Goal: Task Accomplishment & Management: Complete application form

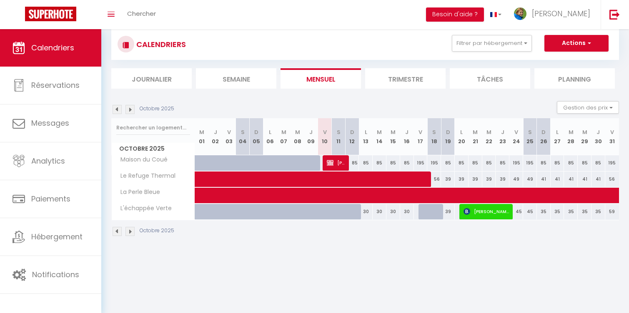
scroll to position [20, 0]
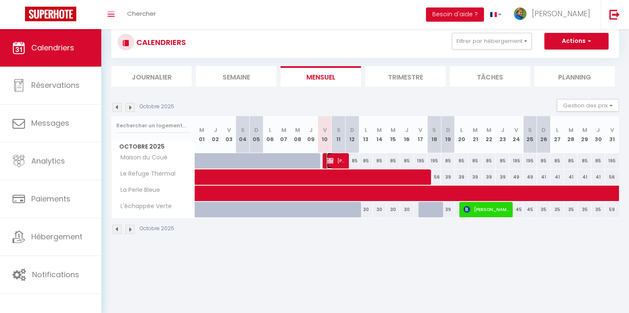
click at [337, 158] on span "[PERSON_NAME]" at bounding box center [336, 161] width 18 height 16
select select "OK"
select select "KO"
select select "0"
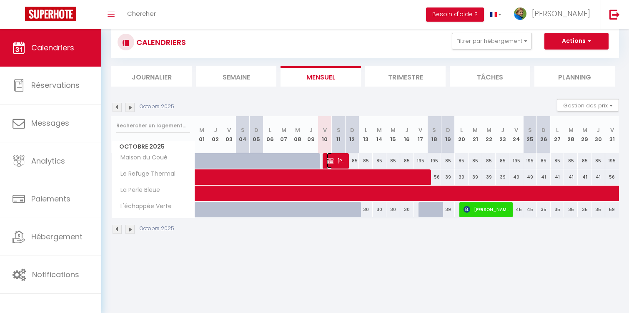
select select "1"
select select
select select "38095"
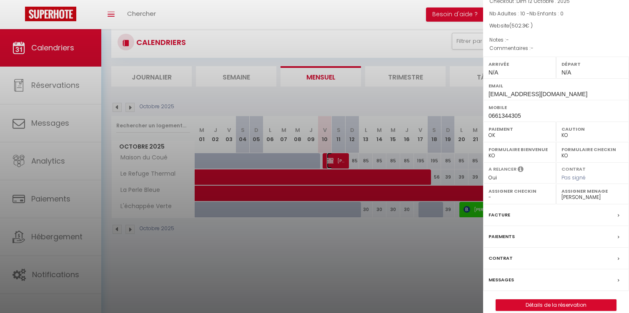
scroll to position [75, 0]
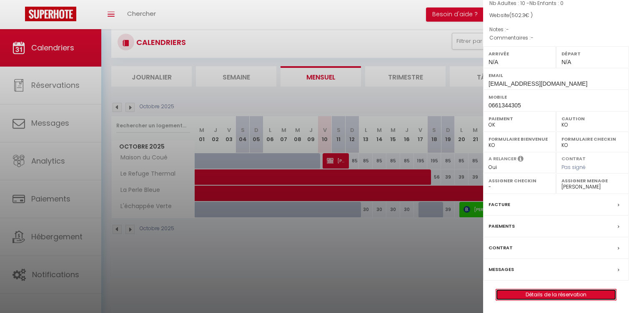
click at [564, 295] on link "Détails de la réservation" at bounding box center [556, 294] width 120 height 11
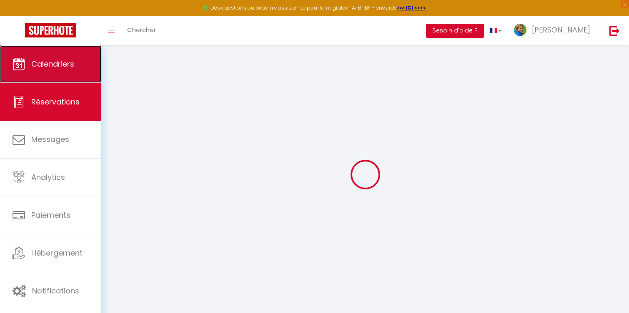
click at [69, 70] on link "Calendriers" at bounding box center [50, 63] width 101 height 37
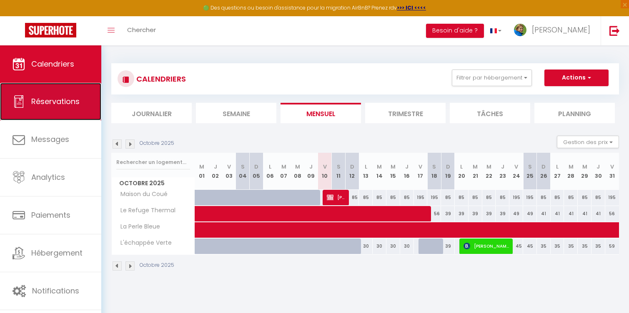
click at [61, 103] on span "Réservations" at bounding box center [55, 101] width 48 height 10
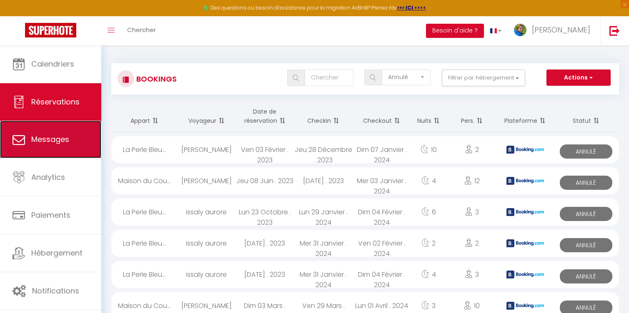
click at [58, 138] on span "Messages" at bounding box center [50, 139] width 38 height 10
select select "message"
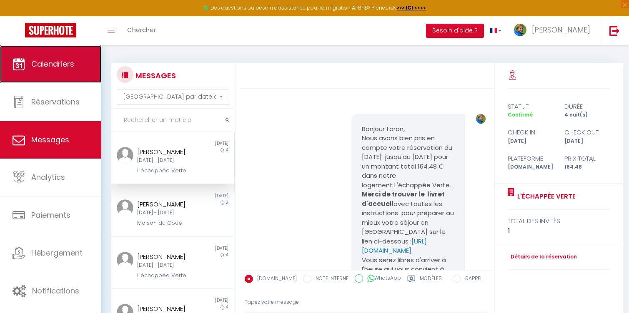
click at [50, 68] on span "Calendriers" at bounding box center [52, 64] width 43 height 10
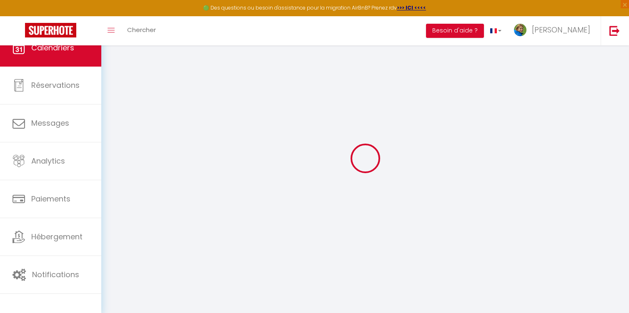
select select
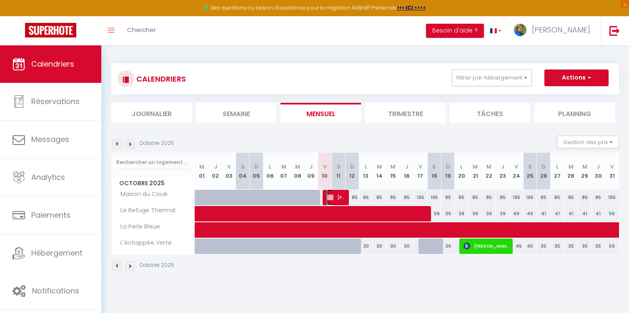
click at [334, 198] on span "[PERSON_NAME]" at bounding box center [336, 198] width 18 height 16
select select "OK"
select select "KO"
select select "0"
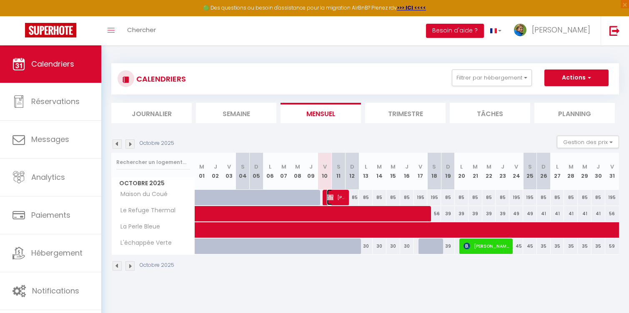
select select "1"
select select
select select "38095"
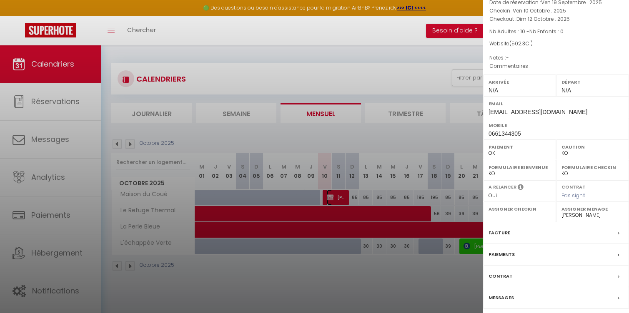
scroll to position [75, 0]
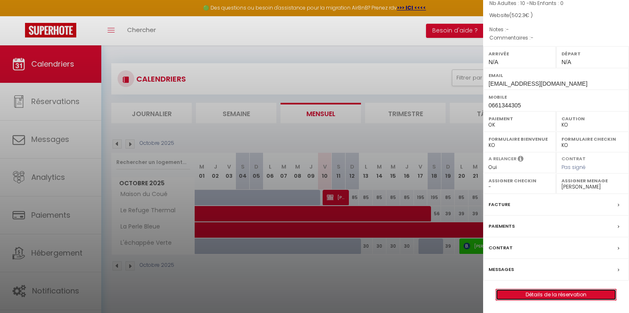
click at [553, 294] on link "Détails de la réservation" at bounding box center [556, 294] width 120 height 11
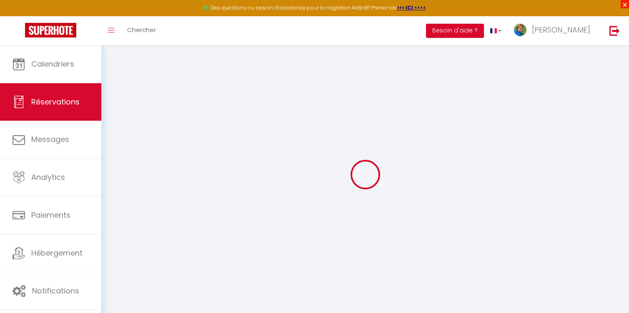
click at [624, 4] on span "×" at bounding box center [624, 4] width 8 height 8
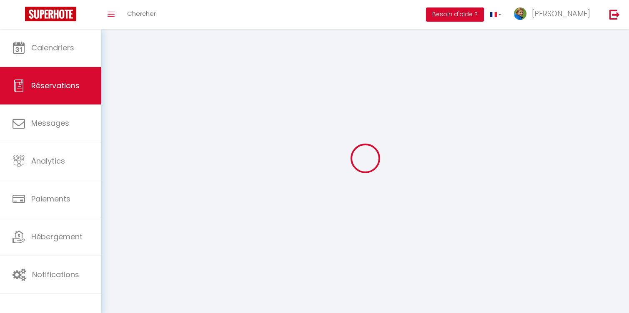
type input "regis"
type input "legardinier"
type input "[EMAIL_ADDRESS][DOMAIN_NAME]"
type input "0661344305"
type input "31470"
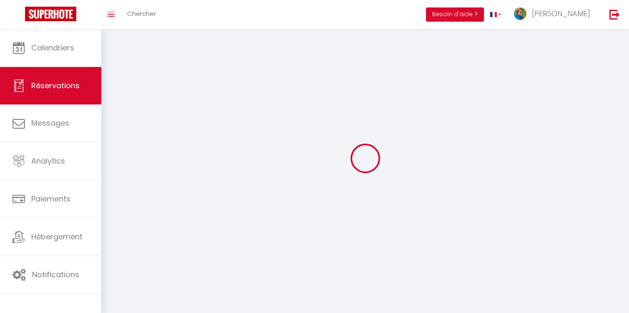
type input "[STREET_ADDRESS]"
type input "Saint-Lys"
select select "FR"
select select "24339"
select select "1"
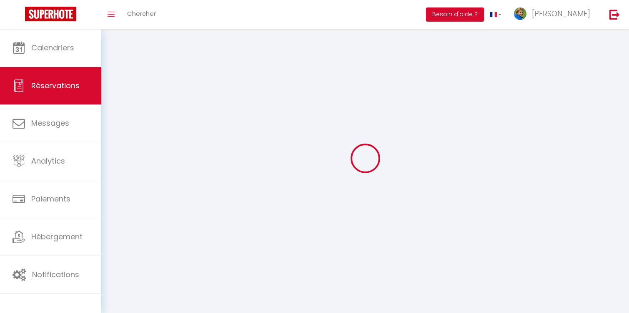
type input "Ven 10 Octobre 2025"
select select
type input "Dim 12 Octobre 2025"
select select
type input "10"
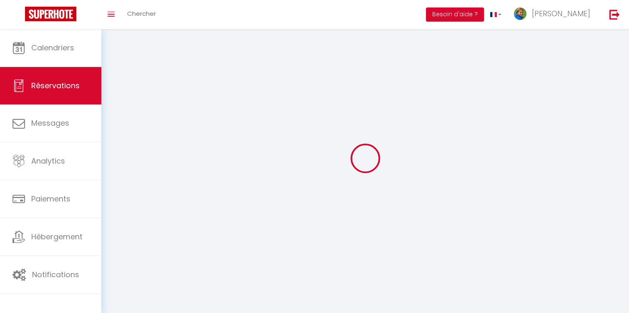
select select "12"
select select "14"
type input "386.1"
checkbox input "false"
type input "0"
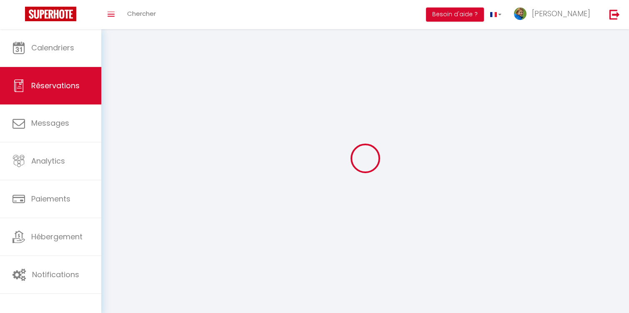
select select "69"
type input "0"
select select
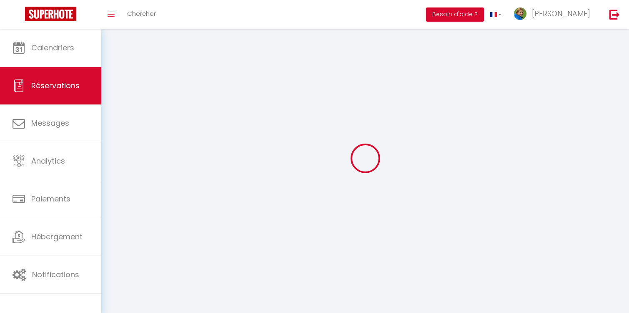
select select
checkbox input "false"
select select
checkbox input "false"
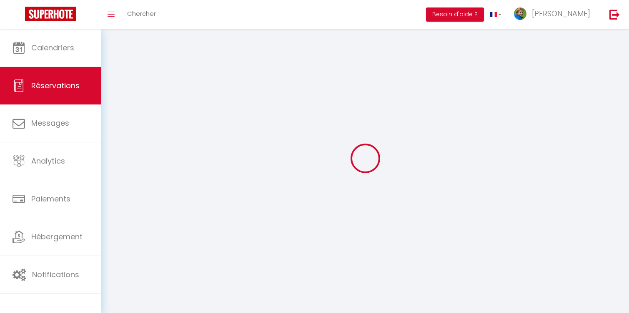
select select
checkbox input "false"
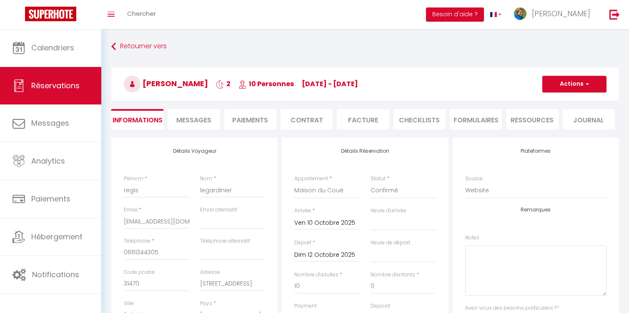
type input "90"
type input "26.2"
select select
checkbox input "false"
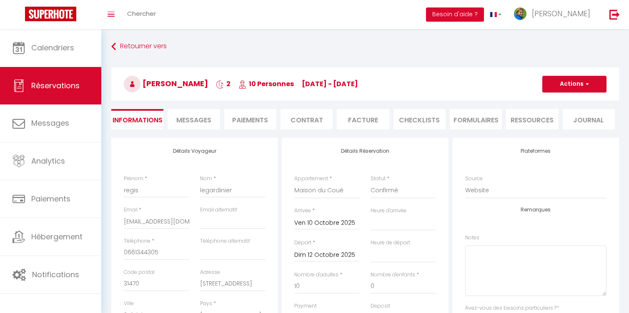
select select
click at [249, 121] on li "Paiements" at bounding box center [250, 119] width 52 height 20
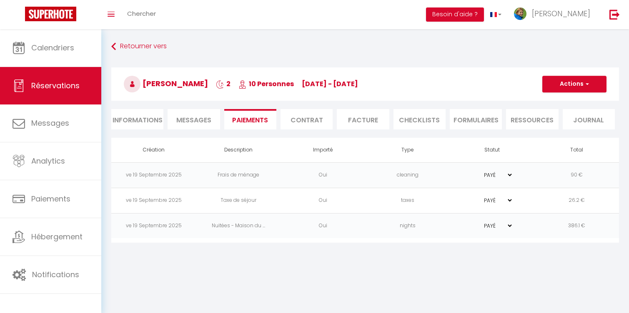
click at [193, 117] on span "Messages" at bounding box center [193, 120] width 35 height 10
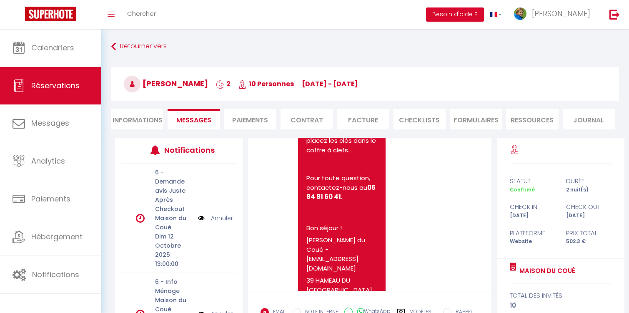
scroll to position [1763, 0]
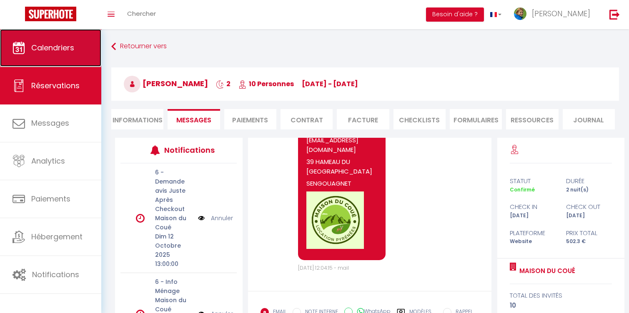
click at [61, 56] on link "Calendriers" at bounding box center [50, 47] width 101 height 37
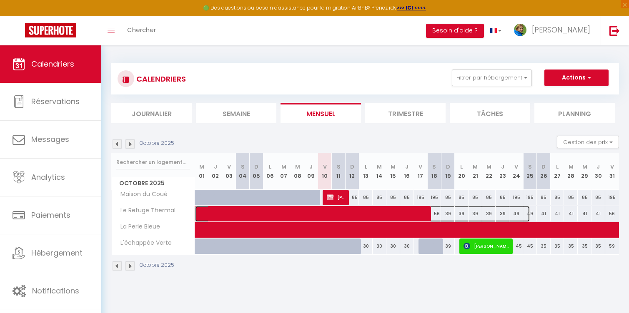
click at [412, 214] on span at bounding box center [367, 214] width 326 height 16
select select "OK"
select select "KO"
select select "0"
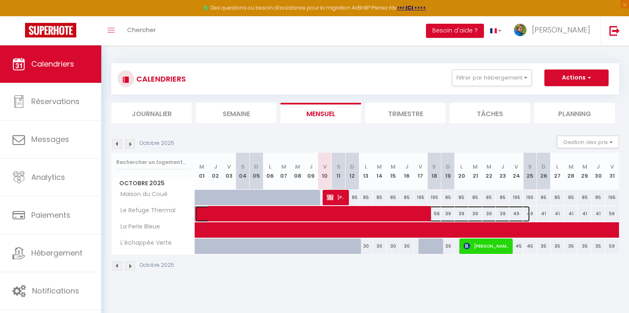
select select "1"
select select
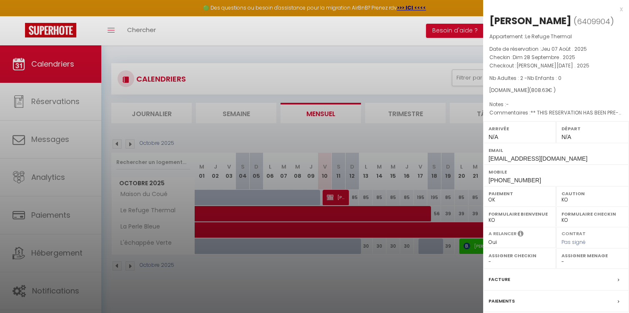
click at [623, 8] on div "x [PERSON_NAME] ( 6409904 ) Appartement : Le Refuge Thermal Date de réservation…" at bounding box center [556, 194] width 146 height 388
click at [621, 10] on div "x" at bounding box center [553, 9] width 140 height 10
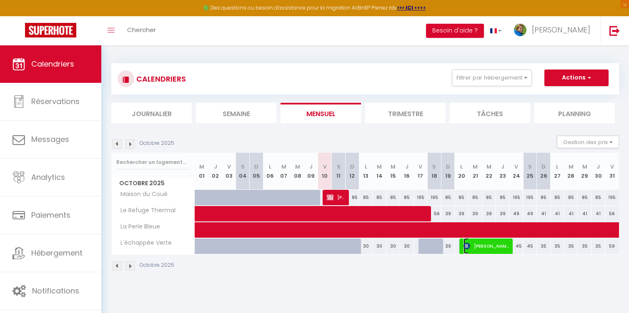
click at [480, 247] on span "[PERSON_NAME]" at bounding box center [486, 246] width 46 height 16
select select "OK"
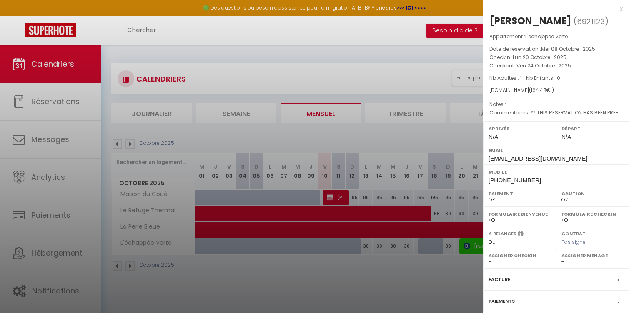
click at [621, 7] on div "x" at bounding box center [553, 9] width 140 height 10
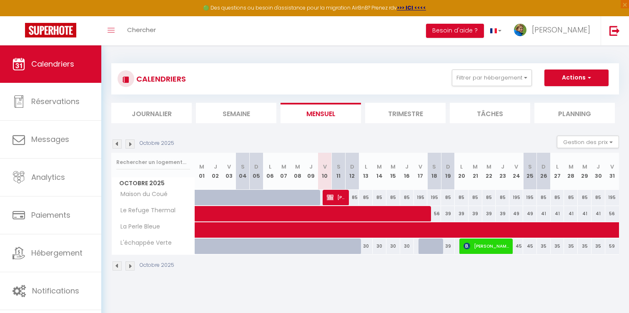
click at [426, 247] on div at bounding box center [425, 247] width 14 height 16
type input "55"
type input "Ven 17 Octobre 2025"
type input "Sam 18 Octobre 2025"
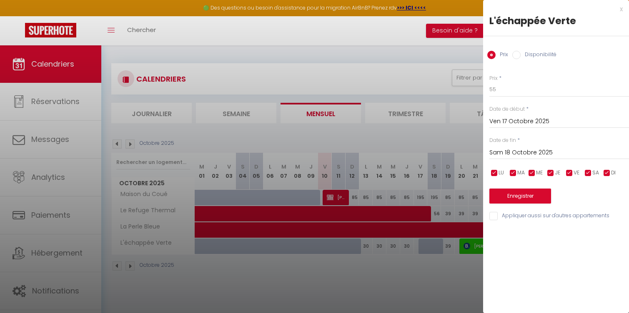
click at [623, 9] on div "x L'échappée Verte Prix Disponibilité Prix * 55 Statut * Disponible Indisponibl…" at bounding box center [556, 115] width 146 height 230
click at [619, 10] on div "x" at bounding box center [553, 9] width 140 height 10
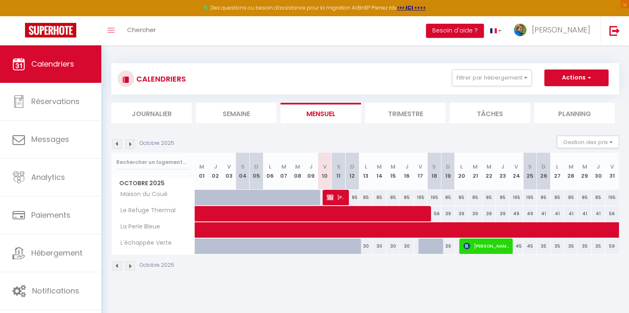
click at [353, 249] on div at bounding box center [357, 251] width 14 height 16
type input "30"
type input "Dim 12 Octobre 2025"
type input "Lun 13 Octobre 2025"
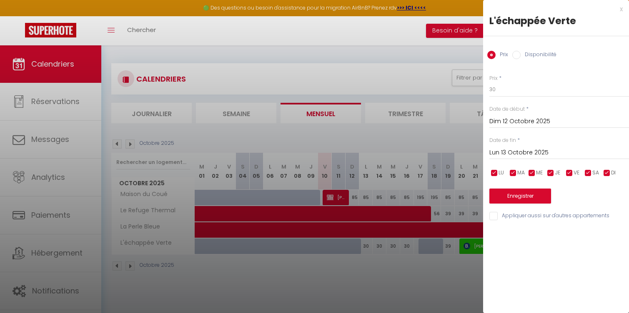
click at [622, 7] on div "x L'échappée Verte Prix Disponibilité Prix * 30 Statut * Disponible Indisponibl…" at bounding box center [556, 115] width 146 height 230
click at [622, 8] on div "x" at bounding box center [553, 9] width 140 height 10
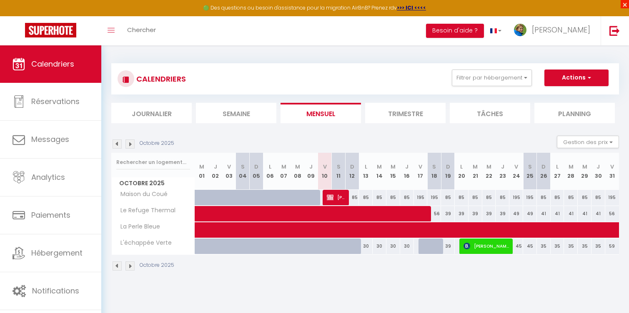
click at [624, 5] on span "×" at bounding box center [624, 4] width 8 height 8
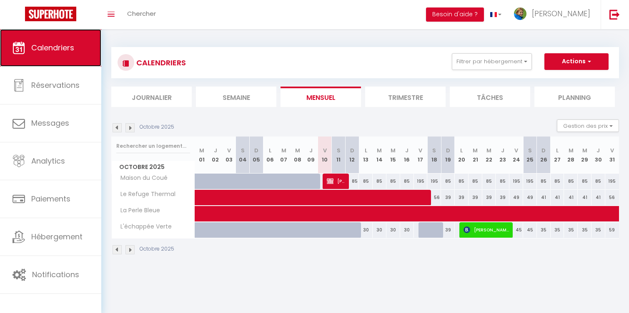
click at [44, 52] on span "Calendriers" at bounding box center [52, 47] width 43 height 10
click at [55, 57] on link "Calendriers" at bounding box center [50, 47] width 101 height 37
click at [577, 62] on button "Actions" at bounding box center [576, 61] width 64 height 17
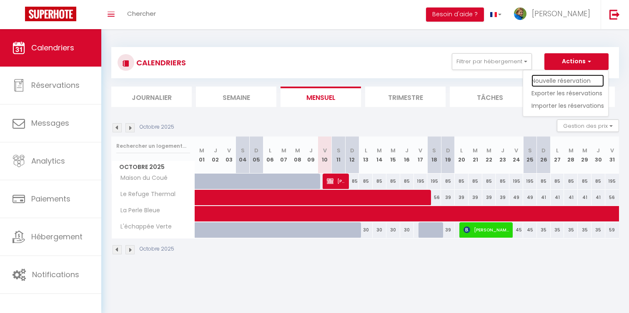
click at [570, 80] on link "Nouvelle réservation" at bounding box center [567, 81] width 72 height 12
select select
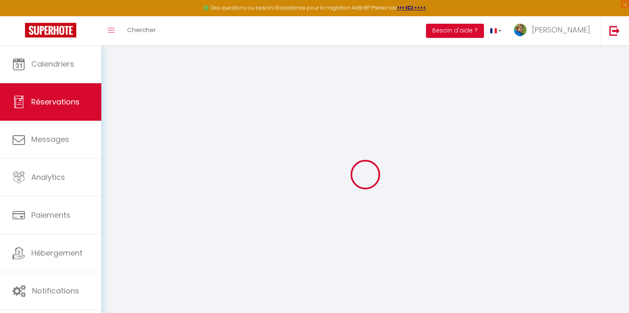
select select
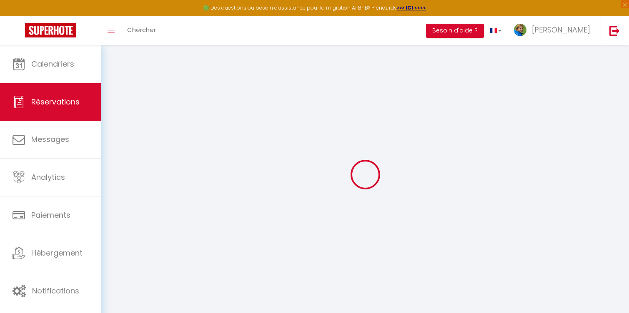
select select
checkbox input "false"
select select
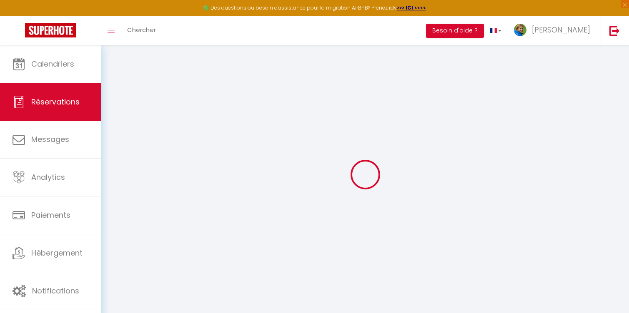
select select
checkbox input "false"
select select
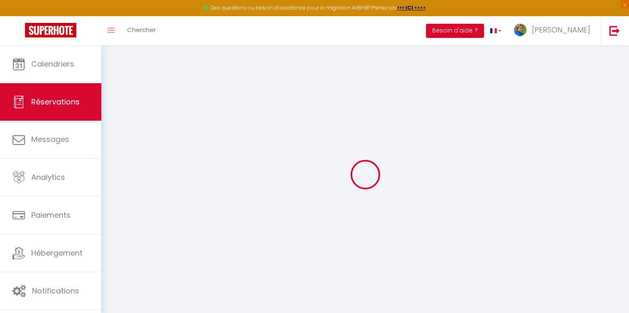
select select
checkbox input "false"
select select
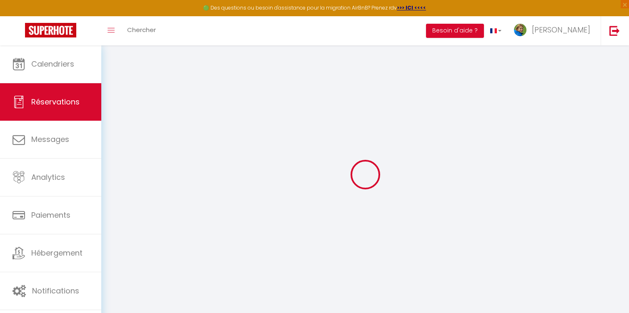
select select
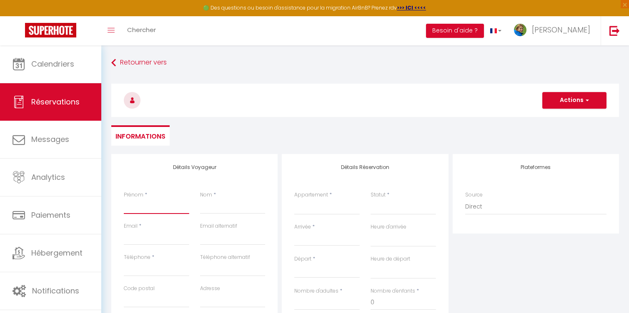
click at [140, 207] on input "Prénom" at bounding box center [156, 206] width 65 height 15
type input "J"
select select
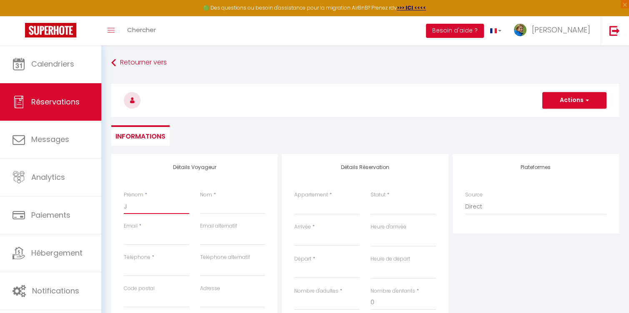
select select
checkbox input "false"
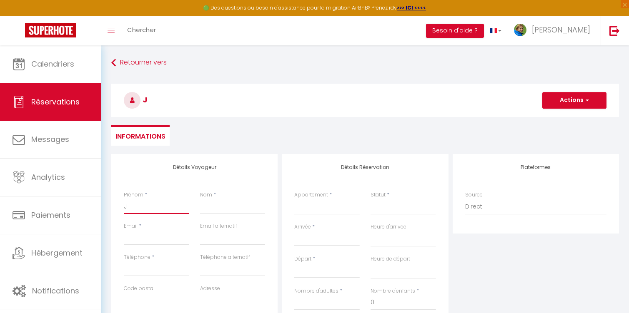
type input "Jo"
select select
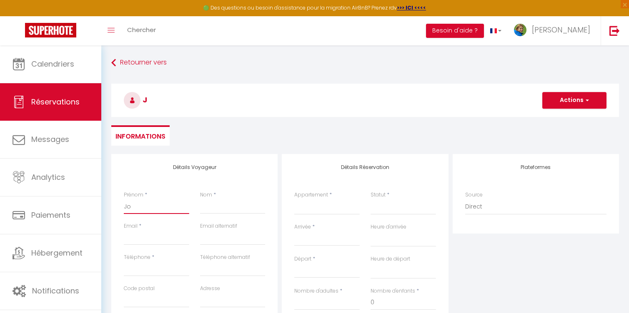
select select
checkbox input "false"
type input "[PERSON_NAME]"
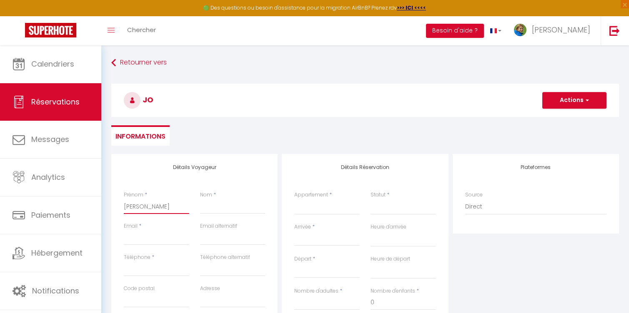
select select
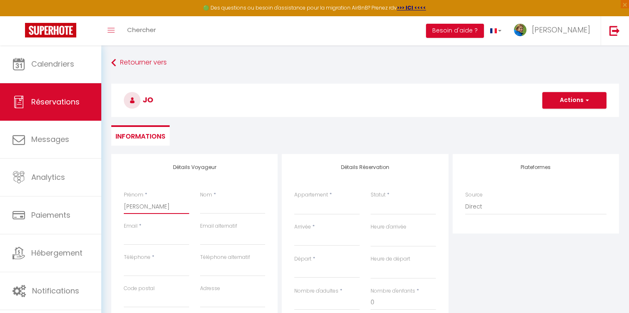
select select
checkbox input "false"
type input "[PERSON_NAME]"
select select
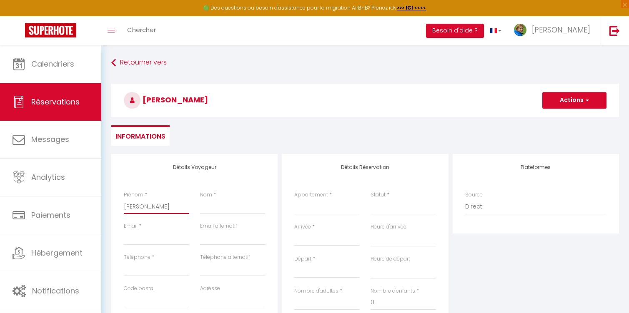
select select
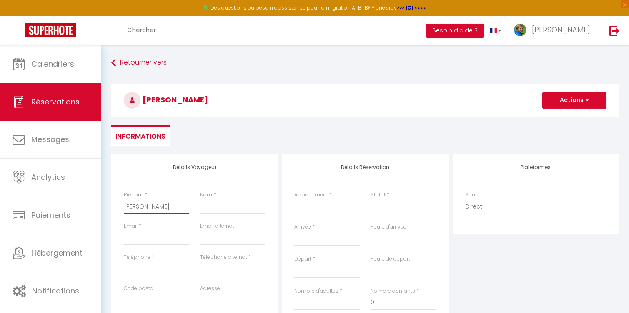
select select
checkbox input "false"
type input "Joset"
select select
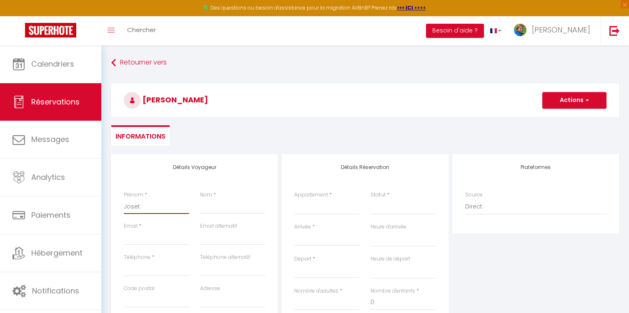
select select
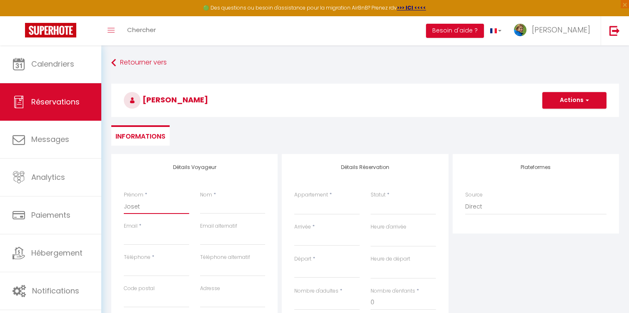
checkbox input "false"
type input "Josett"
select select
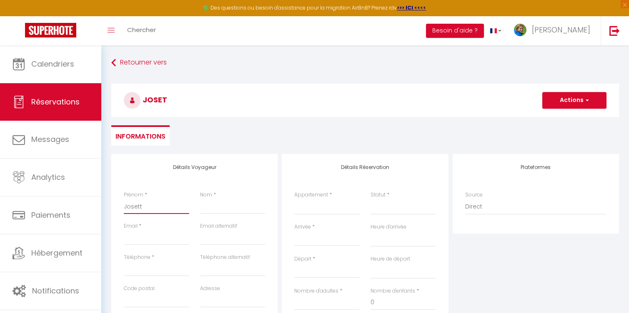
select select
checkbox input "false"
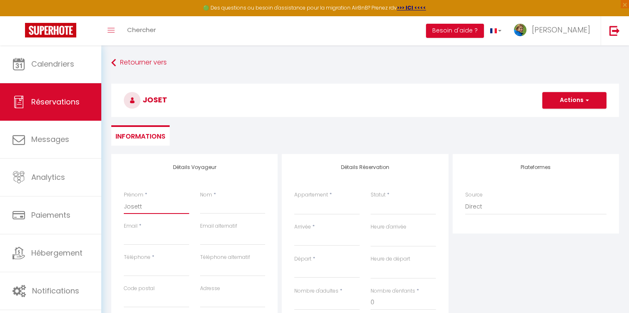
type input "[PERSON_NAME]"
select select
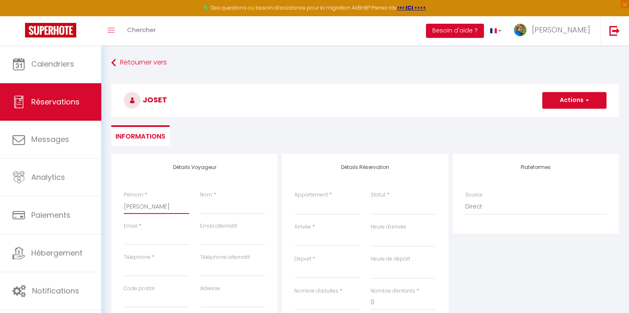
select select
checkbox input "false"
type input "[PERSON_NAME]"
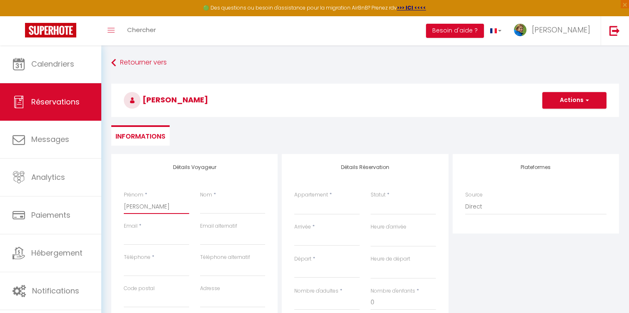
select select
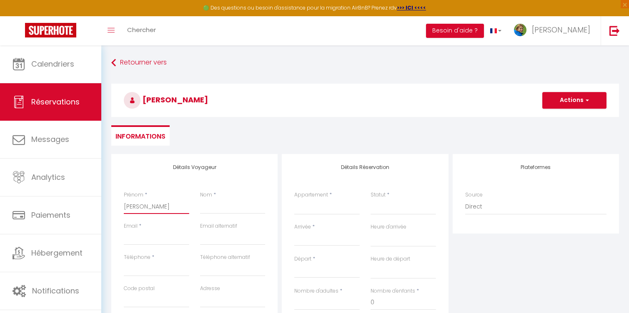
select select
checkbox input "false"
type input "[PERSON_NAME]"
click at [210, 207] on input "Nom" at bounding box center [232, 206] width 65 height 15
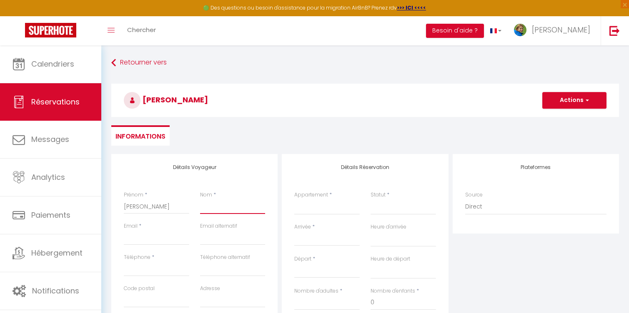
type input "G"
select select
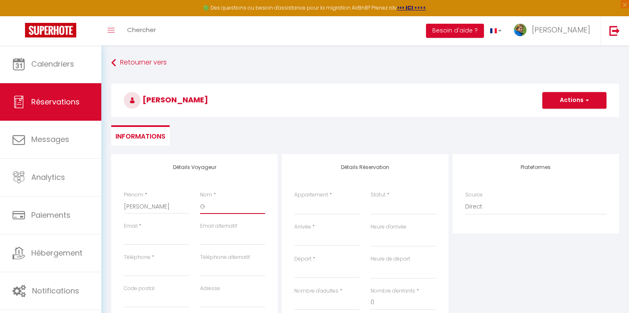
select select
checkbox input "false"
type input "GO"
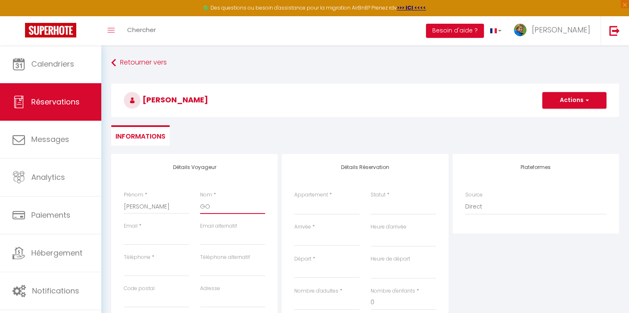
select select
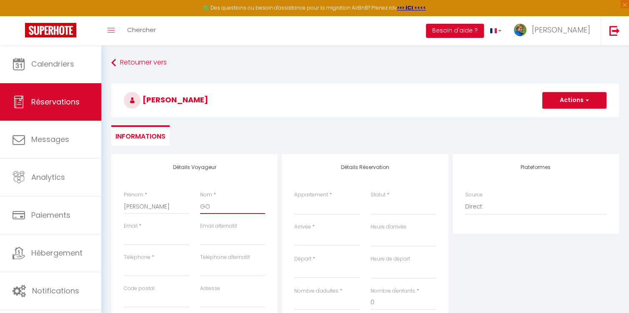
select select
checkbox input "false"
type input "GOU"
select select
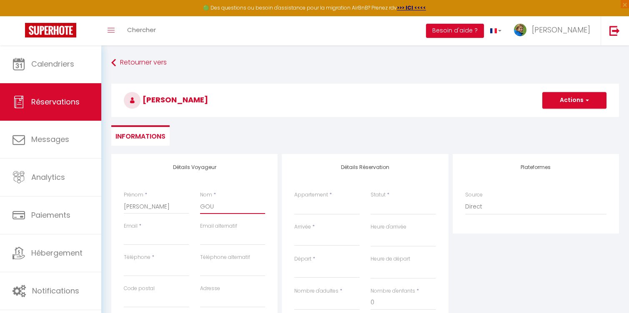
select select
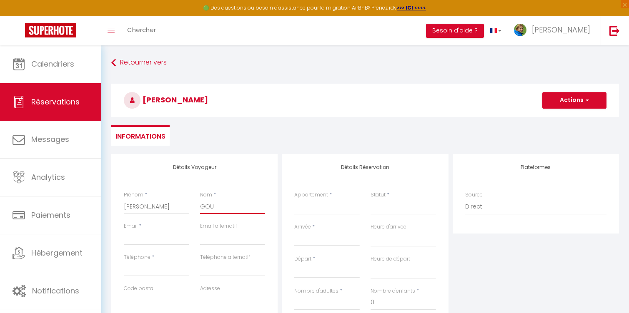
select select
checkbox input "false"
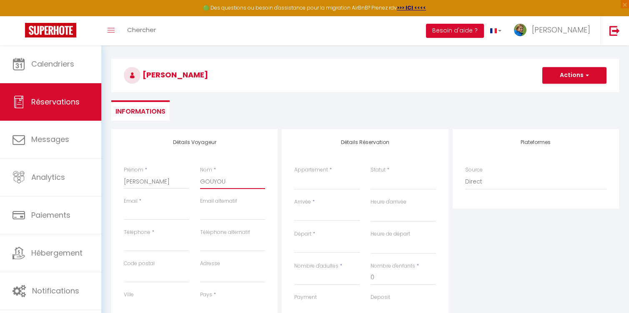
scroll to position [17, 0]
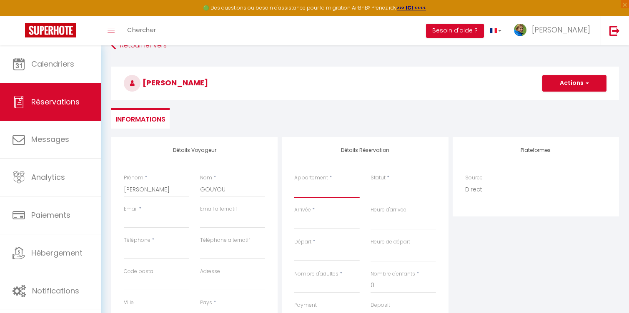
click at [307, 190] on select "Maison du Coué La Perle Bleue L'échappée Verte Le Refuge Thermal" at bounding box center [326, 190] width 65 height 16
click at [312, 190] on select "Maison du Coué La Perle Bleue L'échappée Verte Le Refuge Thermal" at bounding box center [326, 190] width 65 height 16
click at [294, 182] on select "Maison du Coué La Perle Bleue L'échappée Verte Le Refuge Thermal" at bounding box center [326, 190] width 65 height 16
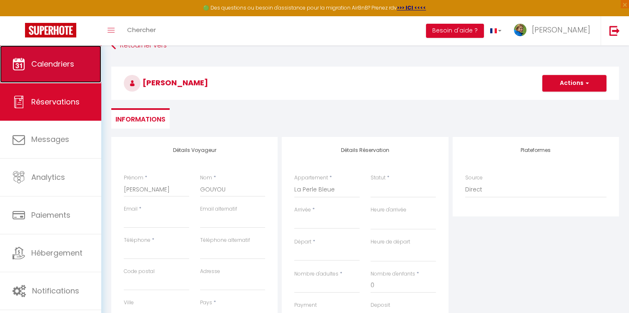
click at [65, 71] on link "Calendriers" at bounding box center [50, 63] width 101 height 37
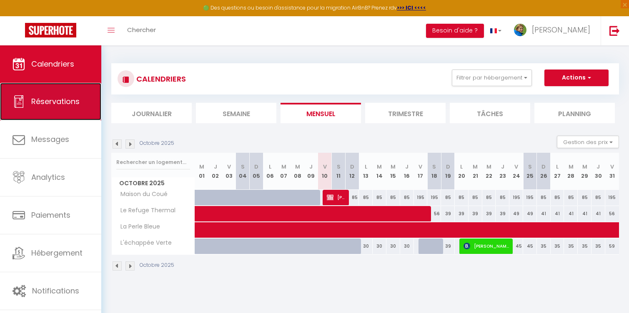
click at [52, 103] on span "Réservations" at bounding box center [55, 101] width 48 height 10
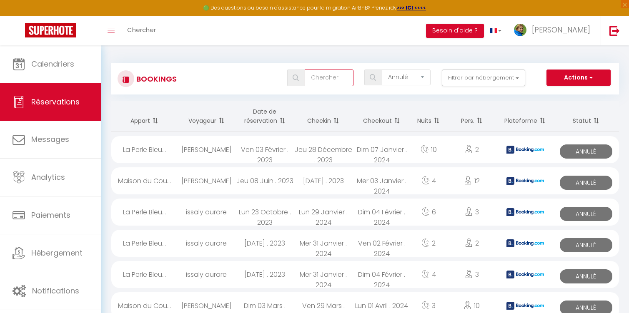
click at [317, 77] on input "text" at bounding box center [328, 78] width 49 height 17
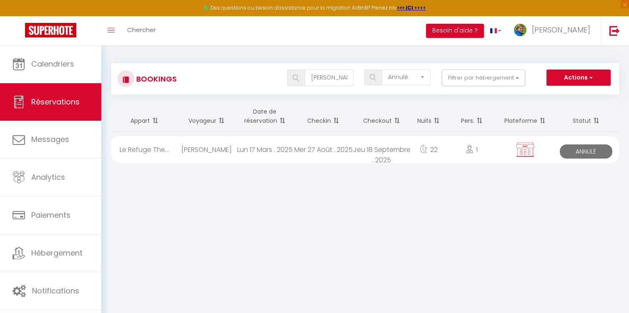
click at [255, 151] on div "Lun 17 Mars . 2025" at bounding box center [264, 149] width 58 height 27
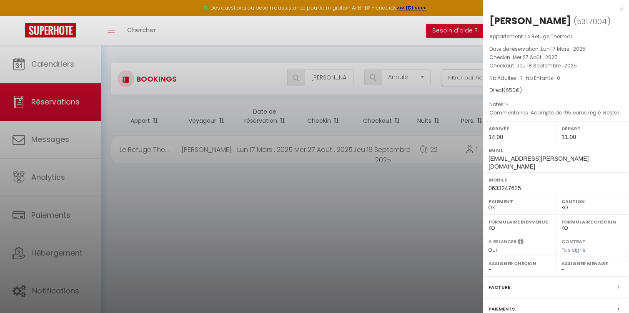
scroll to position [75, 0]
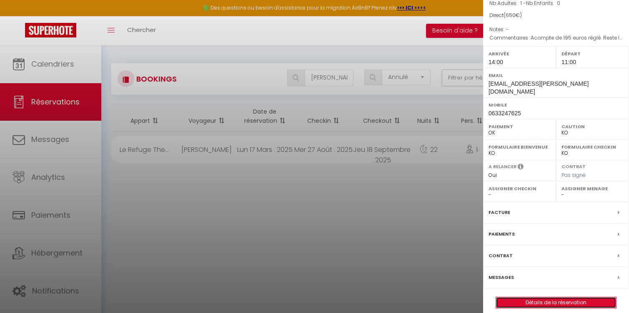
click at [547, 297] on link "Détails de la réservation" at bounding box center [556, 302] width 120 height 11
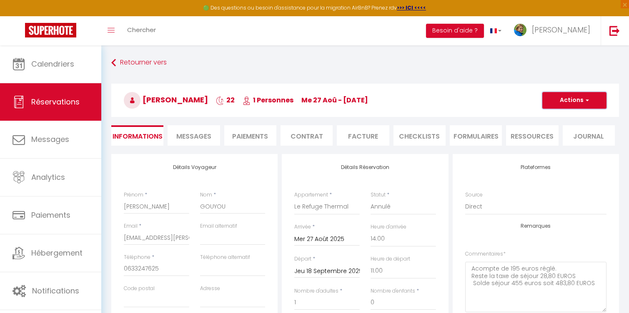
click at [578, 97] on button "Actions" at bounding box center [574, 100] width 64 height 17
click at [558, 130] on link "Dupliquer" at bounding box center [566, 129] width 66 height 11
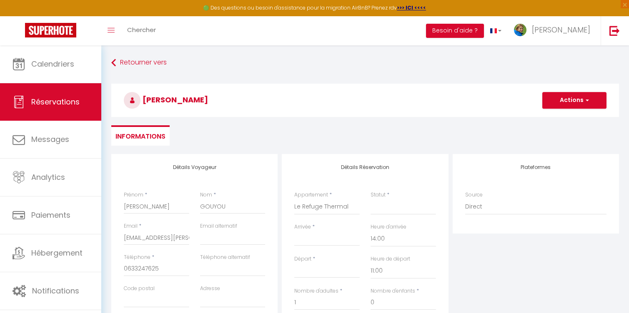
click at [301, 242] on input "Arrivée" at bounding box center [326, 239] width 65 height 11
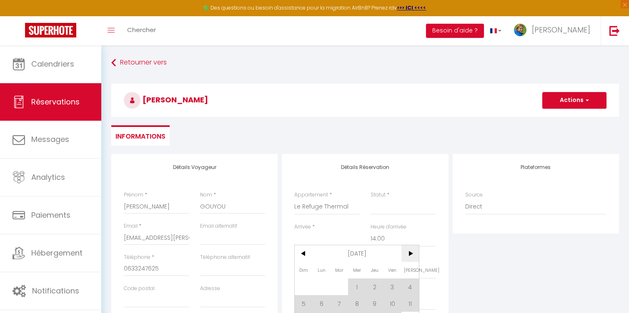
click at [412, 254] on span ">" at bounding box center [410, 253] width 18 height 17
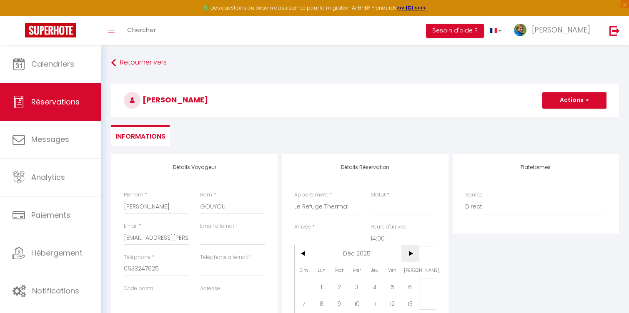
click at [412, 254] on span ">" at bounding box center [410, 253] width 18 height 17
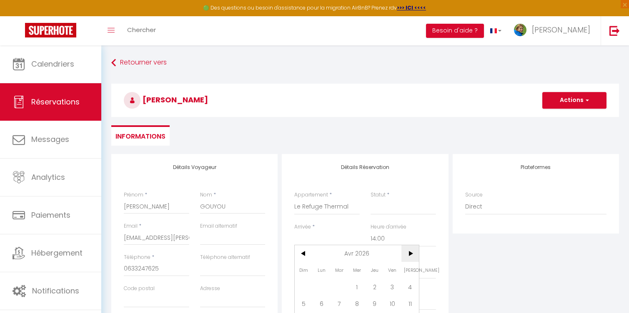
click at [412, 254] on span ">" at bounding box center [410, 253] width 18 height 17
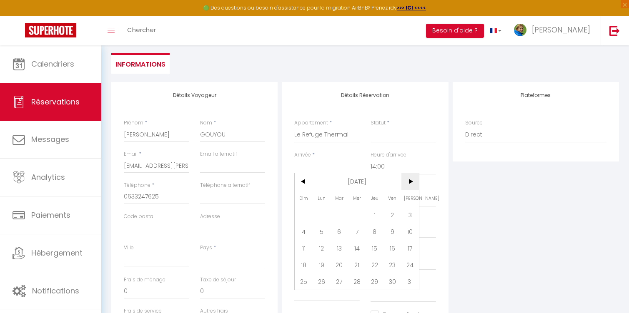
scroll to position [77, 0]
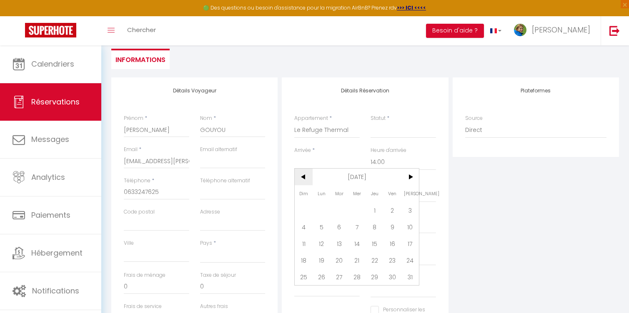
click at [303, 177] on span "<" at bounding box center [303, 177] width 18 height 17
click at [411, 227] on span "8" at bounding box center [410, 227] width 18 height 17
click at [332, 196] on input "Dim 09 Août 2026" at bounding box center [326, 195] width 65 height 11
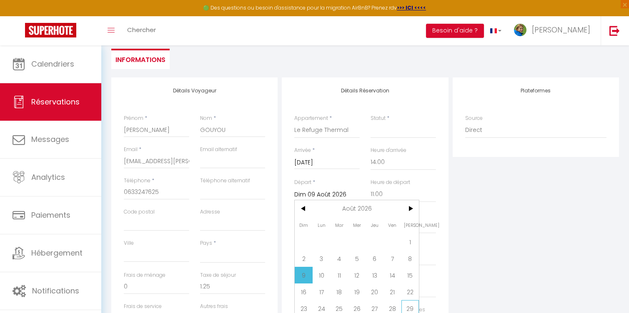
click at [410, 308] on span "29" at bounding box center [410, 308] width 18 height 17
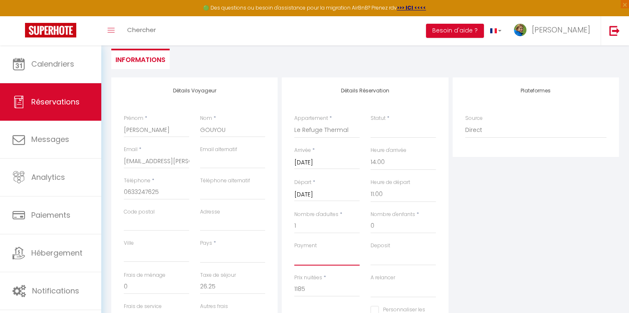
click at [303, 258] on select "OK KO" at bounding box center [326, 258] width 65 height 16
click at [294, 250] on select "OK KO" at bounding box center [326, 258] width 65 height 16
drag, startPoint x: 307, startPoint y: 291, endPoint x: 288, endPoint y: 289, distance: 19.2
click at [288, 289] on div "Détails Réservation Appartement * Maison du Coué La Perle Bleue L'échappée Vert…" at bounding box center [365, 212] width 166 height 271
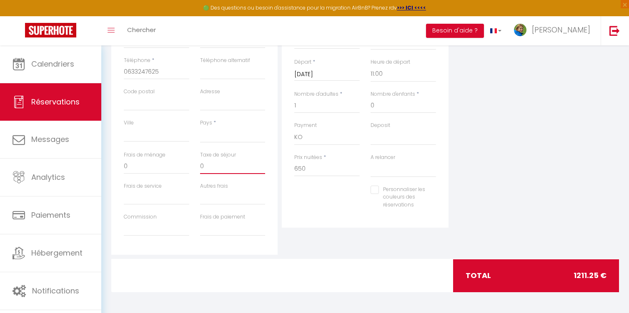
click at [225, 287] on div "Détails Voyageur Prénom * [PERSON_NAME] * GOUYOU Email * [EMAIL_ADDRESS][PERSON…" at bounding box center [364, 124] width 507 height 335
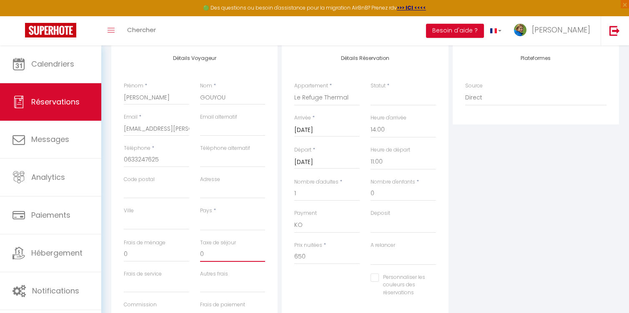
scroll to position [104, 0]
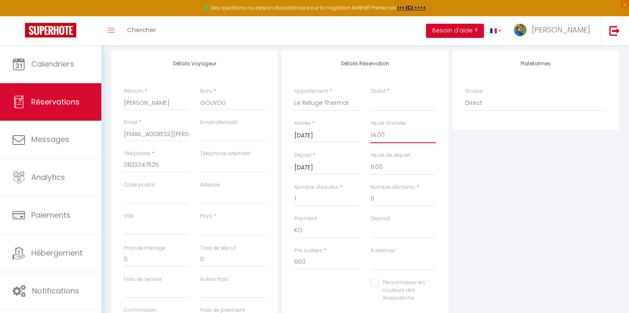
click at [377, 134] on select "00:00 00:30 01:00 01:30 02:00 02:30 03:00 03:30 04:00 04:30 05:00 05:30 06:00 0…" at bounding box center [402, 135] width 65 height 16
click at [370, 127] on select "00:00 00:30 01:00 01:30 02:00 02:30 03:00 03:30 04:00 04:30 05:00 05:30 06:00 0…" at bounding box center [402, 135] width 65 height 16
click at [384, 168] on select "00:00 00:30 01:00 01:30 02:00 02:30 03:00 03:30 04:00 04:30 05:00 05:30 06:00 0…" at bounding box center [402, 168] width 65 height 16
click at [370, 160] on select "00:00 00:30 01:00 01:30 02:00 02:30 03:00 03:30 04:00 04:30 05:00 05:30 06:00 0…" at bounding box center [402, 168] width 65 height 16
click at [384, 165] on select "00:00 00:30 01:00 01:30 02:00 02:30 03:00 03:30 04:00 04:30 05:00 05:30 06:00 0…" at bounding box center [402, 168] width 65 height 16
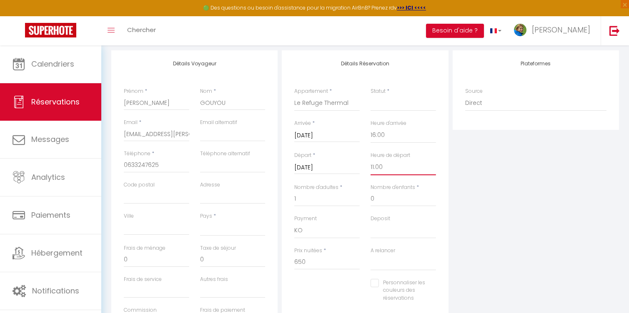
click at [370, 160] on select "00:00 00:30 01:00 01:30 02:00 02:30 03:00 03:30 04:00 04:30 05:00 05:30 06:00 0…" at bounding box center [402, 168] width 65 height 16
click at [384, 168] on select "00:00 00:30 01:00 01:30 02:00 02:30 03:00 03:30 04:00 04:30 05:00 05:30 06:00 0…" at bounding box center [402, 168] width 65 height 16
click at [370, 160] on select "00:00 00:30 01:00 01:30 02:00 02:30 03:00 03:30 04:00 04:30 05:00 05:30 06:00 0…" at bounding box center [402, 168] width 65 height 16
click at [380, 148] on div "Heure d'arrivée 00:00 00:30 01:00 01:30 02:00 02:30 03:00 03:30 04:00 04:30 05:…" at bounding box center [403, 136] width 76 height 32
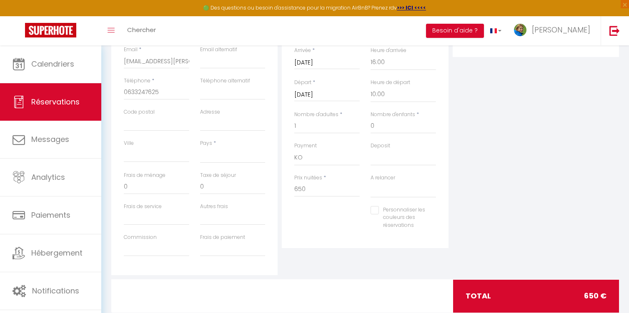
scroll to position [178, 0]
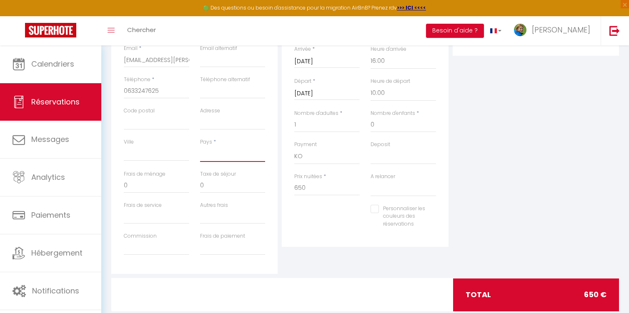
click at [205, 148] on select "[GEOGRAPHIC_DATA] [GEOGRAPHIC_DATA] [GEOGRAPHIC_DATA] [GEOGRAPHIC_DATA] [GEOGRA…" at bounding box center [232, 154] width 65 height 16
click at [200, 146] on select "[GEOGRAPHIC_DATA] [GEOGRAPHIC_DATA] [GEOGRAPHIC_DATA] [GEOGRAPHIC_DATA] [GEOGRA…" at bounding box center [232, 154] width 65 height 16
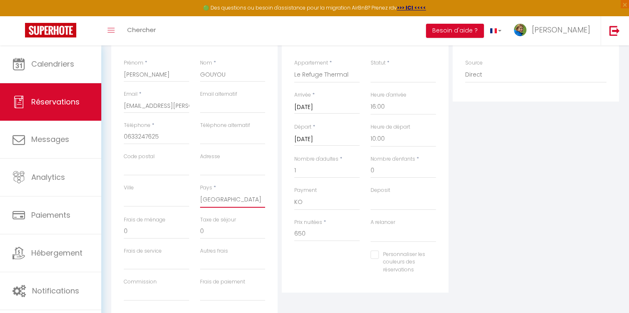
scroll to position [131, 0]
click at [376, 75] on select "Confirmé Non Confirmé [PERSON_NAME] par le voyageur No Show Request" at bounding box center [402, 76] width 65 height 16
click at [370, 68] on select "Confirmé Non Confirmé [PERSON_NAME] par le voyageur No Show Request" at bounding box center [402, 76] width 65 height 16
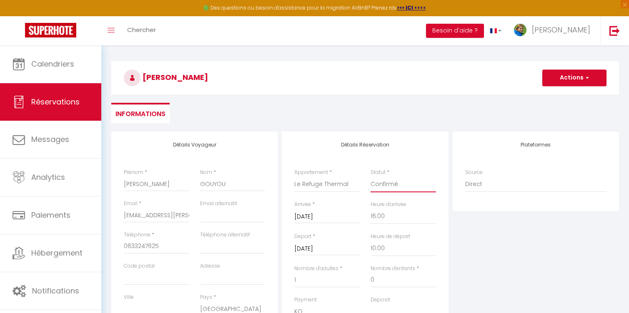
scroll to position [0, 0]
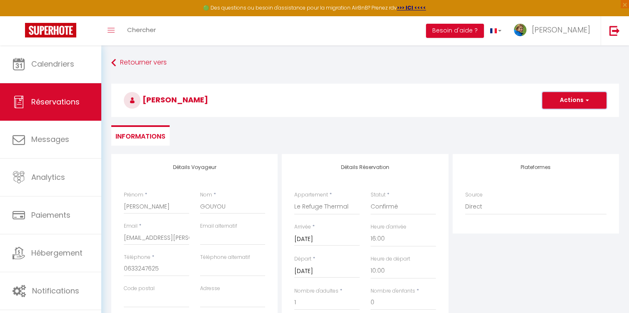
click at [571, 99] on button "Actions" at bounding box center [574, 100] width 64 height 17
click at [559, 119] on link "Enregistrer" at bounding box center [566, 118] width 66 height 11
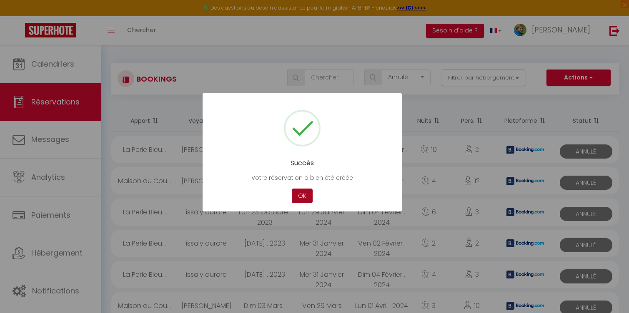
click at [301, 195] on button "OK" at bounding box center [302, 196] width 21 height 15
